Goal: Information Seeking & Learning: Learn about a topic

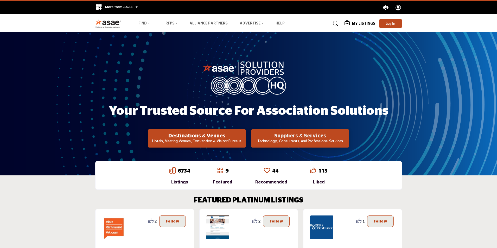
click at [244, 138] on h2 "Suppliers & Services" at bounding box center [196, 136] width 95 height 6
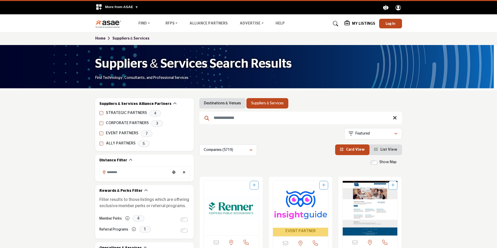
click at [234, 118] on input "Search Keyword" at bounding box center [300, 118] width 203 height 12
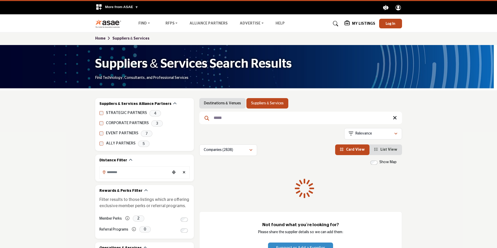
type input "*****"
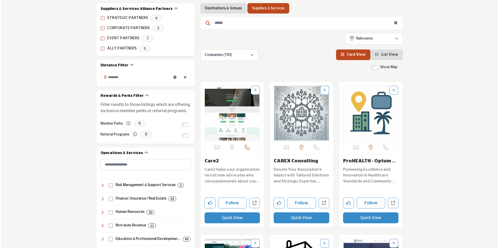
scroll to position [104, 0]
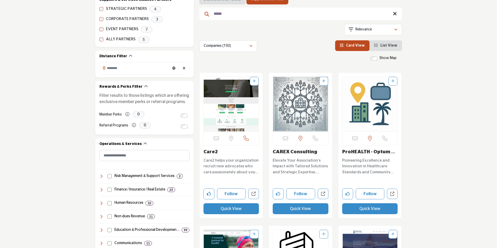
click at [227, 208] on button "Quick View" at bounding box center [231, 208] width 56 height 11
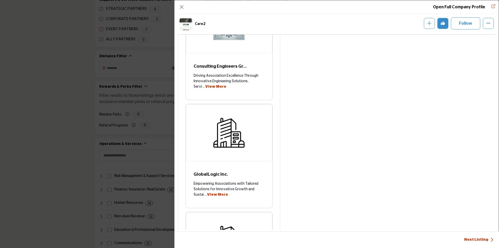
scroll to position [567, 0]
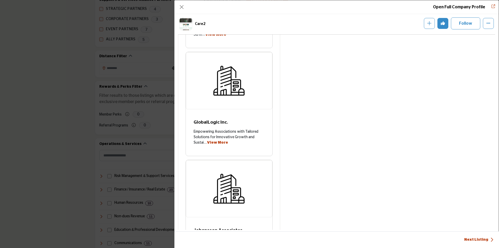
click at [473, 240] on link "Next Listing" at bounding box center [479, 239] width 29 height 5
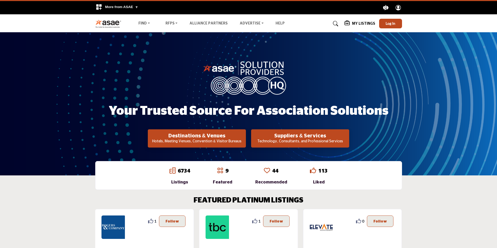
click at [244, 140] on p "Technology, Consultants, and Professional Services" at bounding box center [196, 141] width 95 height 5
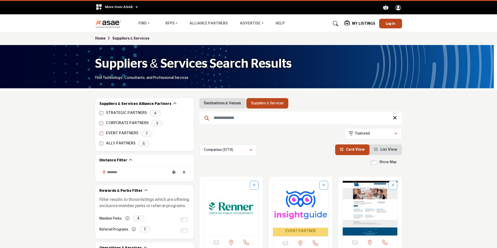
click at [227, 117] on input "Search Keyword" at bounding box center [300, 118] width 203 height 12
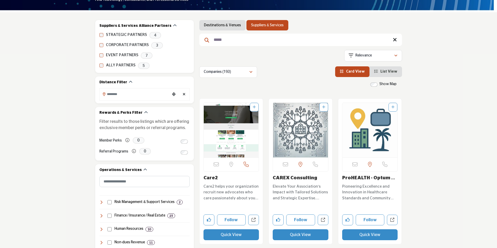
scroll to position [104, 0]
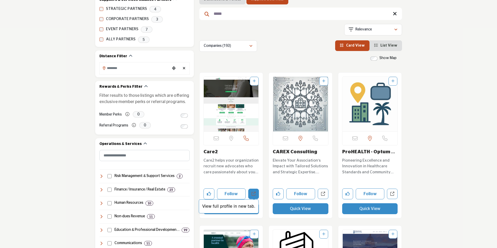
type input "*****"
click at [254, 193] on icon "Open care2 in new tab" at bounding box center [254, 194] width 4 height 4
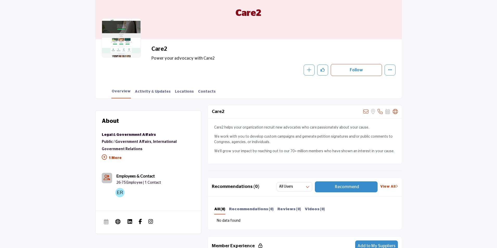
scroll to position [52, 0]
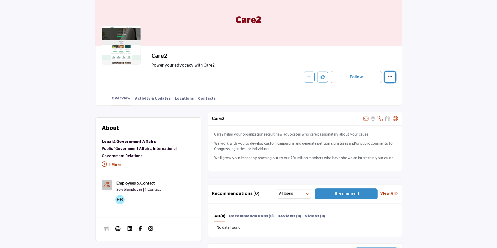
click at [390, 76] on icon "More details" at bounding box center [390, 77] width 4 height 4
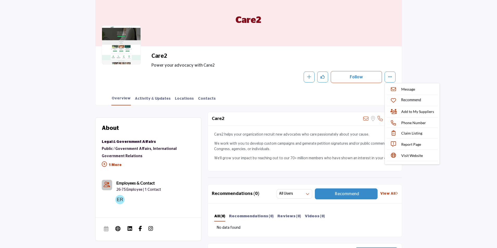
click at [410, 67] on section "Home Suppliers & Services Care2 Care2 Care2 Power your advocacy with Care2 Foll…" at bounding box center [248, 42] width 497 height 125
click at [105, 163] on icon at bounding box center [104, 164] width 5 height 5
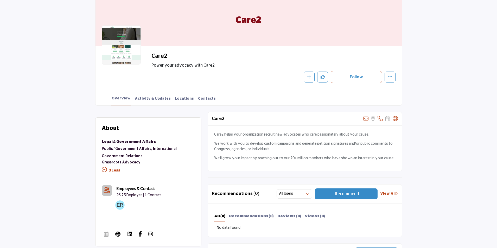
scroll to position [0, 0]
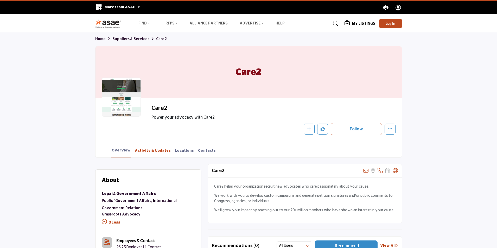
click at [150, 150] on link "Activity & Updates" at bounding box center [152, 152] width 36 height 9
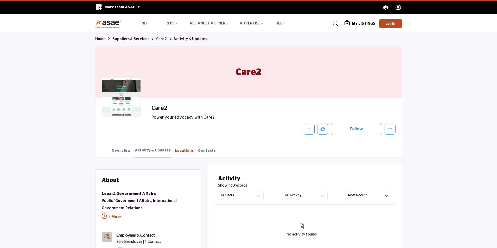
click at [178, 149] on link "Locations" at bounding box center [185, 152] width 20 height 9
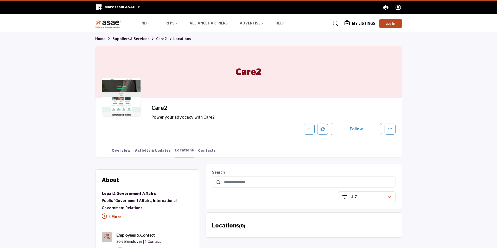
click at [101, 38] on link "Home" at bounding box center [103, 39] width 17 height 4
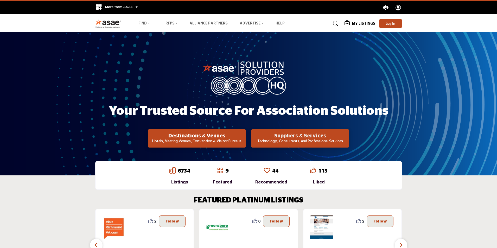
click at [244, 137] on h2 "Suppliers & Services" at bounding box center [196, 136] width 95 height 6
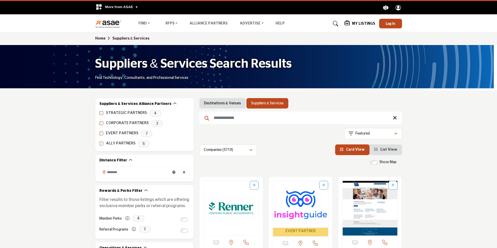
click at [229, 119] on input "Search Keyword" at bounding box center [300, 118] width 203 height 12
type input "*****"
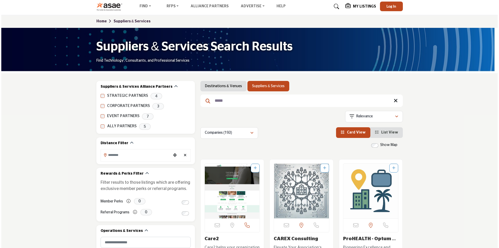
scroll to position [104, 0]
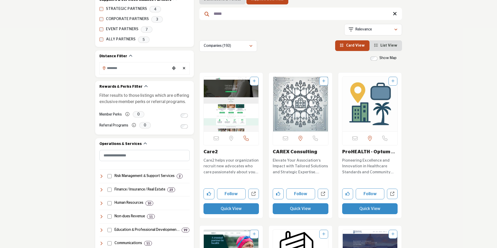
click at [230, 207] on button "Quick View" at bounding box center [231, 208] width 56 height 11
